Goal: Submit feedback/report problem: Submit feedback/report problem

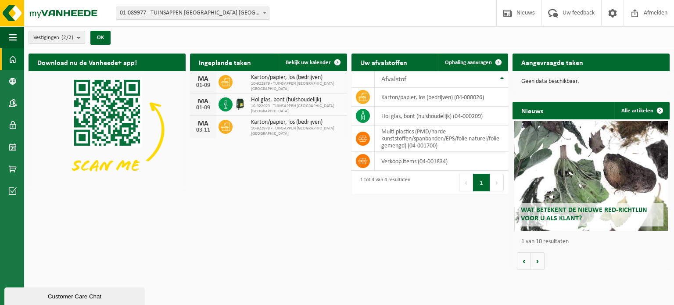
click at [80, 36] on b "submit" at bounding box center [81, 37] width 8 height 12
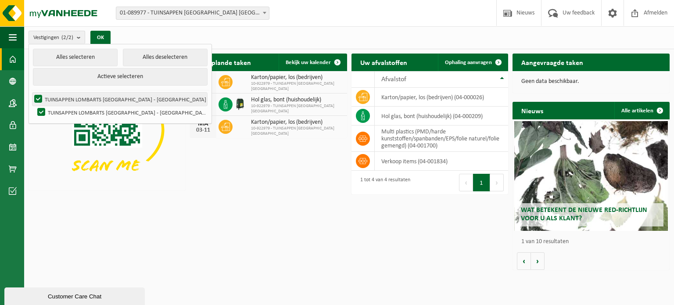
click at [37, 98] on label "TUINSAPPEN LOMBARTS [GEOGRAPHIC_DATA] - [GEOGRAPHIC_DATA]" at bounding box center [119, 99] width 175 height 13
click at [31, 93] on input "TUINSAPPEN LOMBARTS [GEOGRAPHIC_DATA] - [GEOGRAPHIC_DATA]" at bounding box center [31, 92] width 0 height 0
checkbox input "false"
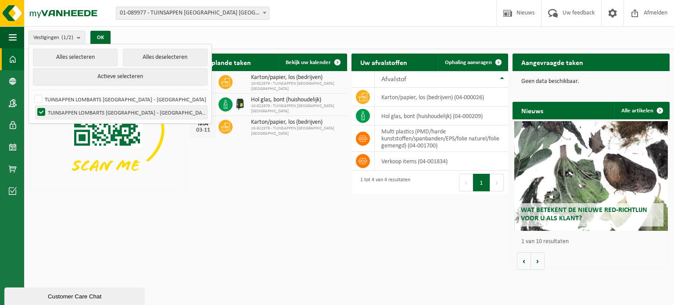
click at [84, 112] on label "TUINSAPPEN LOMBARTS [GEOGRAPHIC_DATA] - [GEOGRAPHIC_DATA]" at bounding box center [121, 112] width 171 height 13
click at [34, 106] on input "TUINSAPPEN LOMBARTS [GEOGRAPHIC_DATA] - [GEOGRAPHIC_DATA]" at bounding box center [34, 105] width 0 height 0
click at [42, 112] on label "TUINSAPPEN LOMBARTS [GEOGRAPHIC_DATA] - [GEOGRAPHIC_DATA]" at bounding box center [121, 112] width 171 height 13
click at [34, 106] on input "TUINSAPPEN LOMBARTS [GEOGRAPHIC_DATA] - [GEOGRAPHIC_DATA]" at bounding box center [34, 105] width 0 height 0
checkbox input "true"
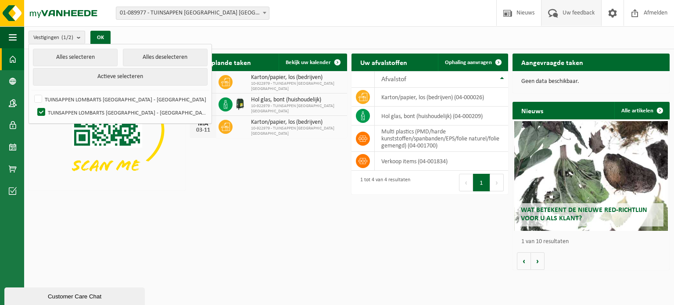
click at [585, 14] on span "Uw feedback" at bounding box center [578, 13] width 36 height 26
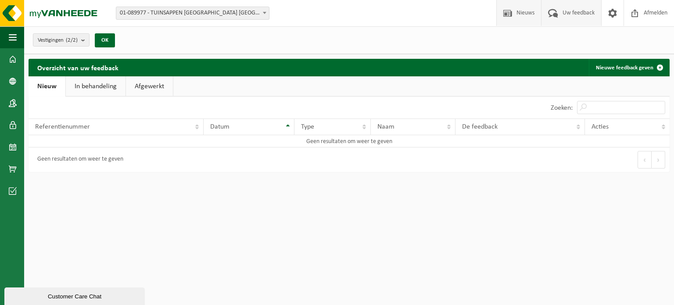
click at [522, 14] on span "Nieuws" at bounding box center [525, 13] width 22 height 26
